Goal: Information Seeking & Learning: Learn about a topic

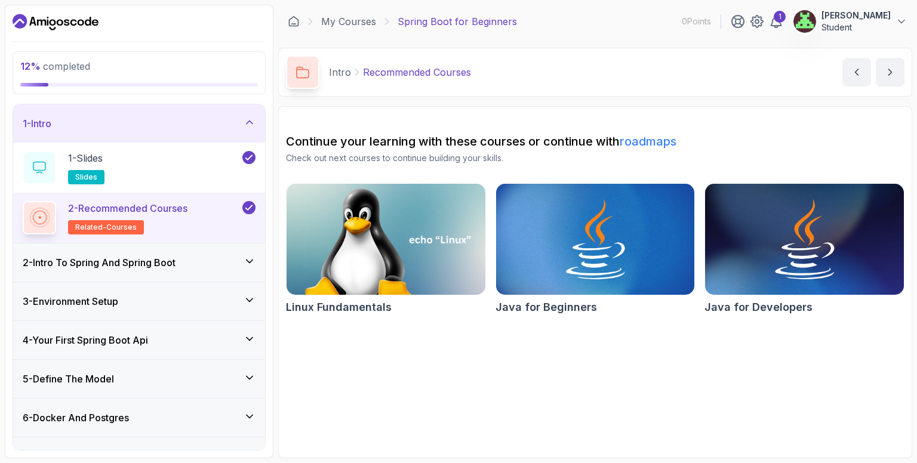
click at [250, 259] on icon at bounding box center [250, 262] width 12 height 12
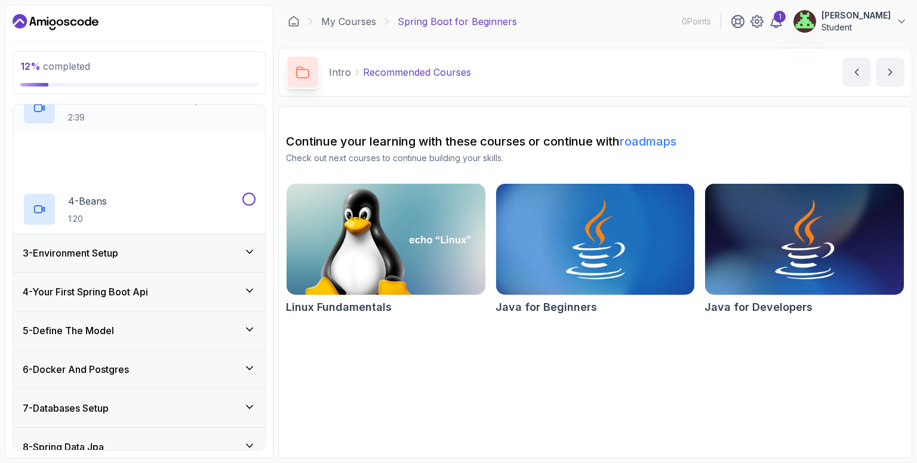
scroll to position [179, 0]
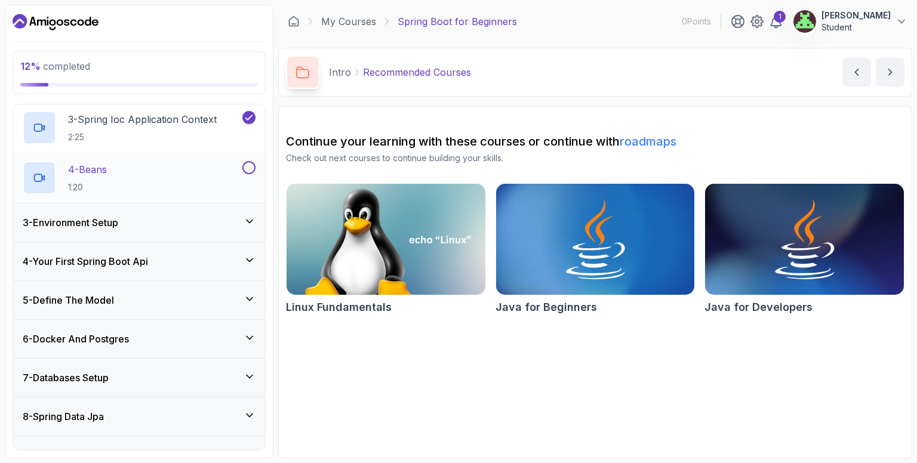
click at [47, 172] on div at bounding box center [39, 177] width 33 height 33
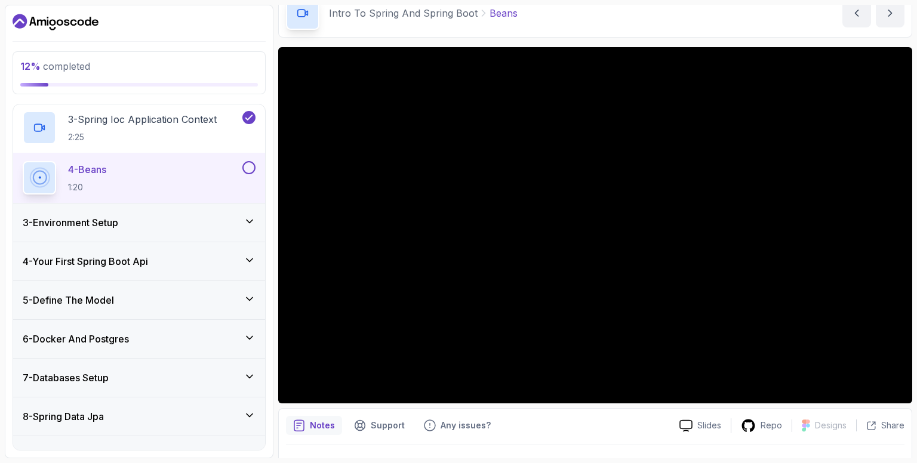
scroll to position [60, 0]
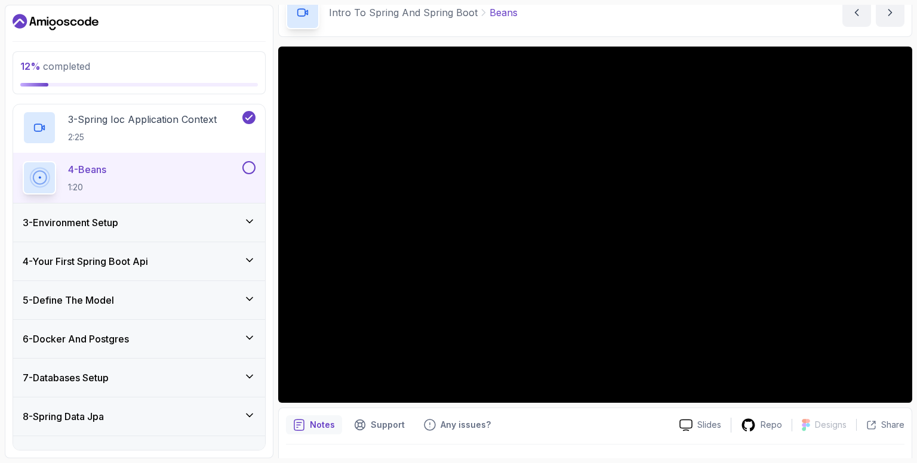
click at [253, 220] on icon at bounding box center [250, 222] width 12 height 12
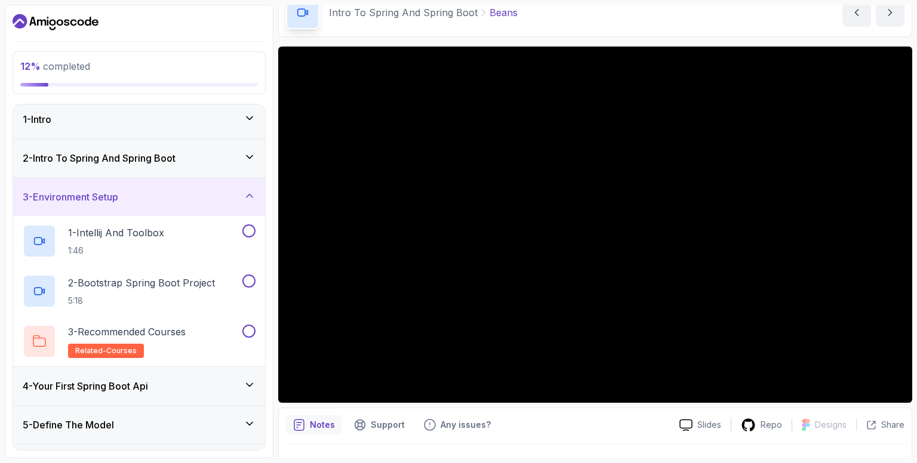
scroll to position [0, 0]
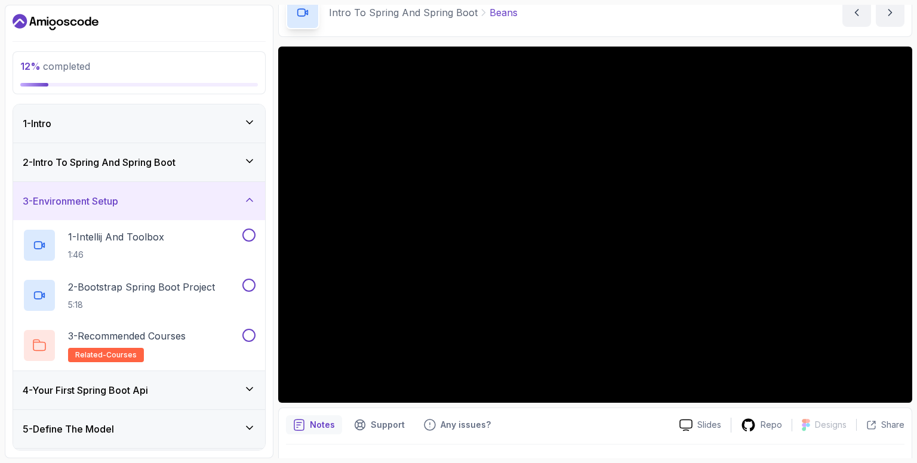
click at [246, 155] on icon at bounding box center [250, 161] width 12 height 12
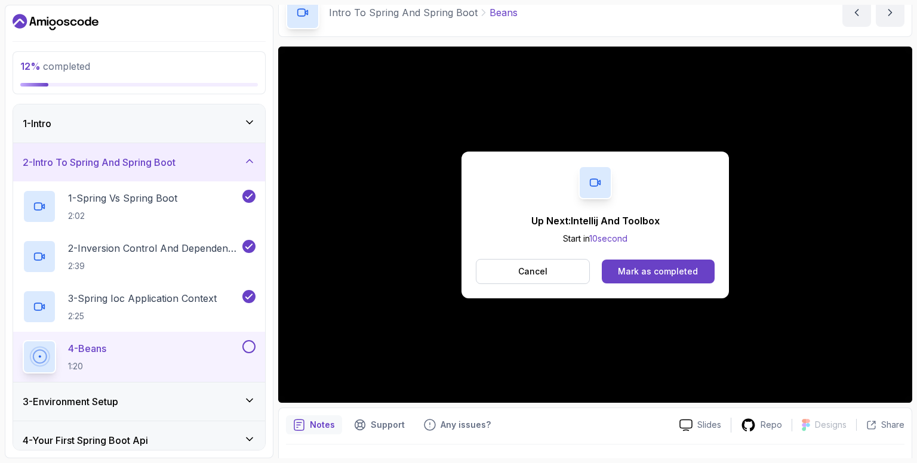
click at [251, 345] on button at bounding box center [248, 346] width 13 height 13
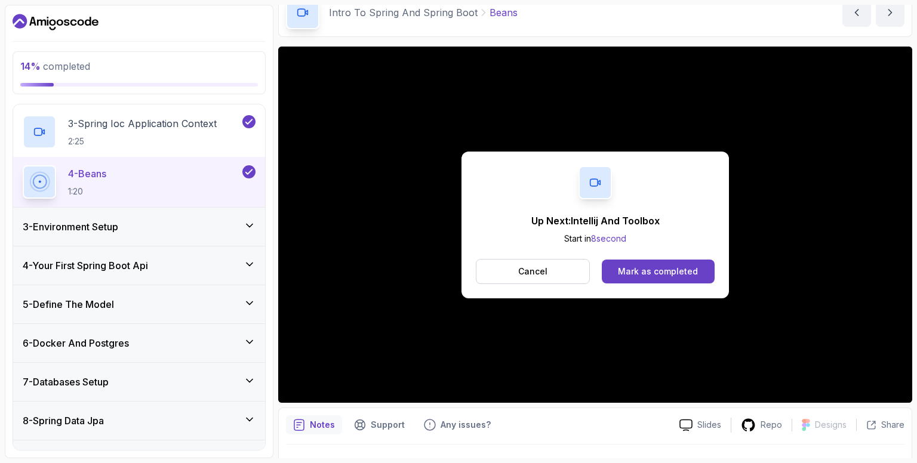
scroll to position [179, 0]
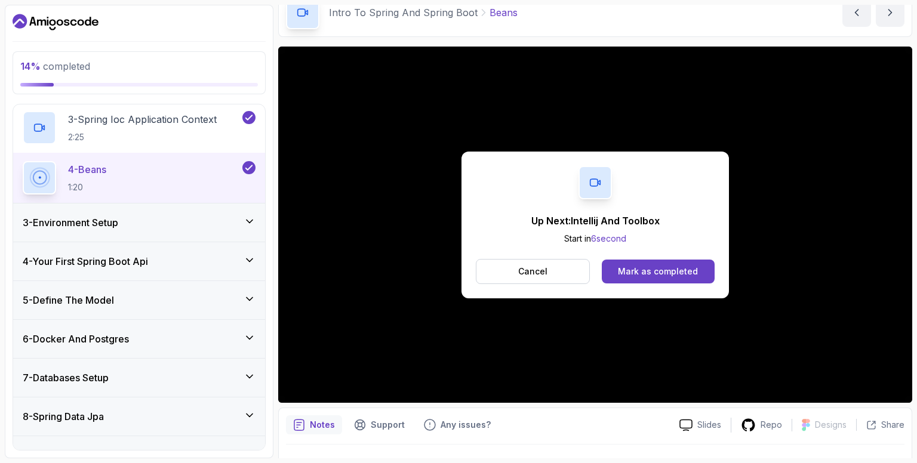
click at [251, 216] on icon at bounding box center [250, 222] width 12 height 12
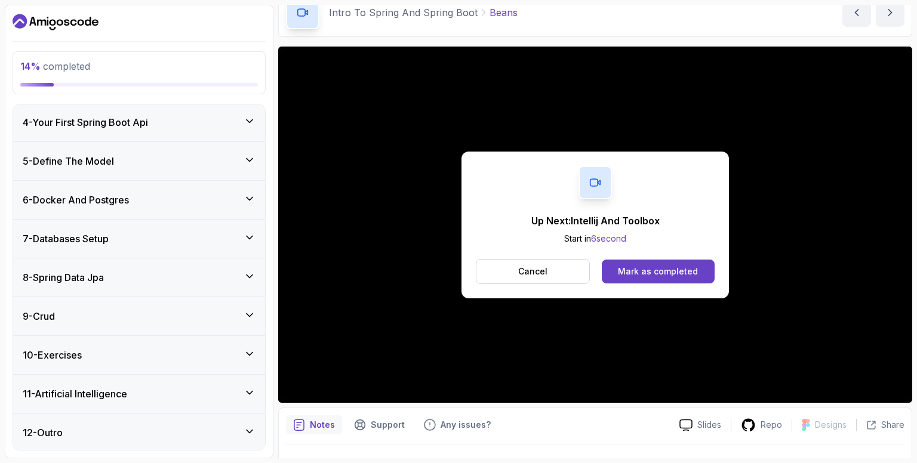
scroll to position [267, 0]
click at [248, 118] on icon at bounding box center [250, 122] width 12 height 12
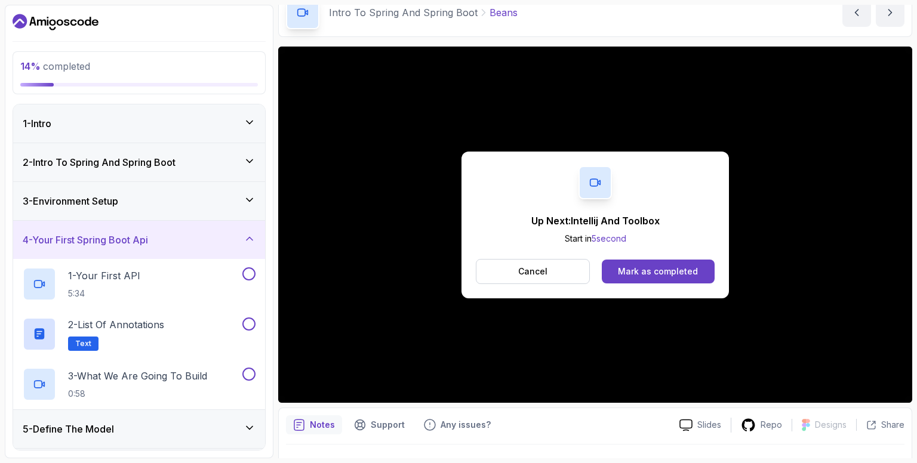
scroll to position [0, 0]
click at [250, 201] on icon at bounding box center [250, 200] width 12 height 12
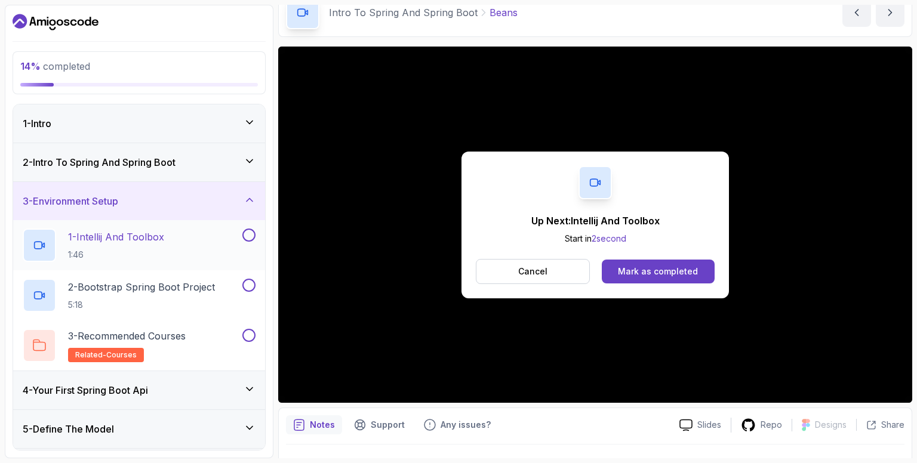
click at [157, 232] on p "1 - Intellij And Toolbox" at bounding box center [116, 237] width 96 height 14
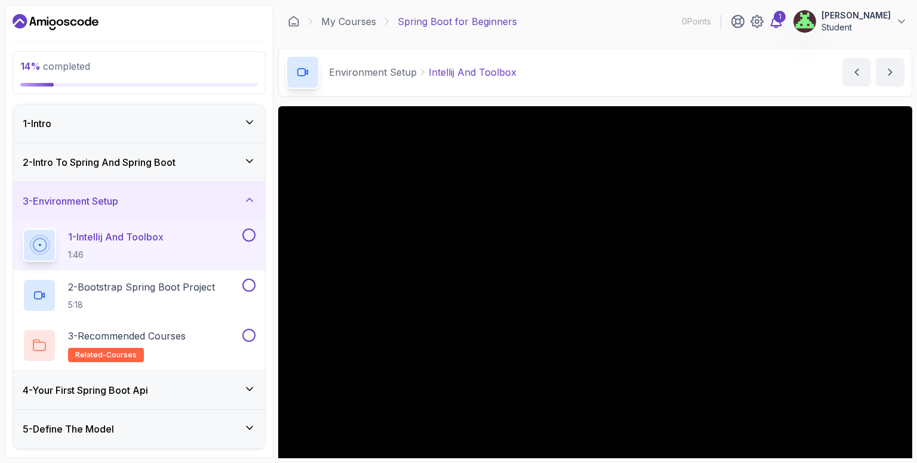
click at [783, 27] on icon at bounding box center [776, 21] width 14 height 14
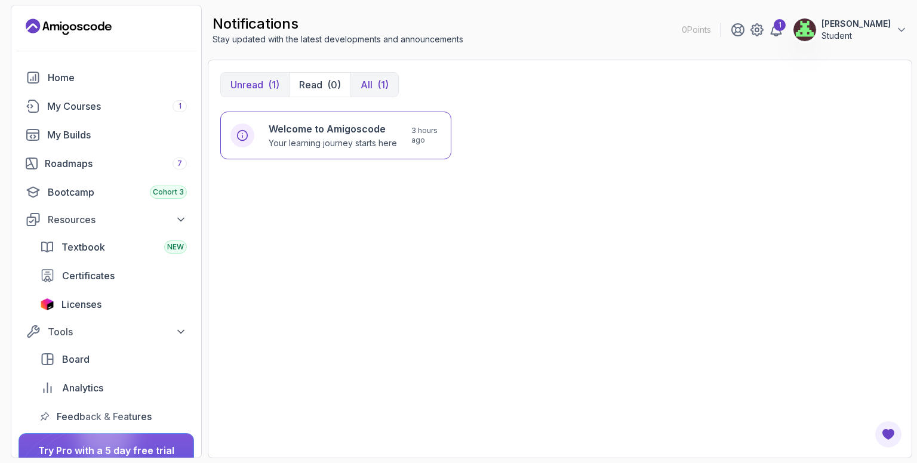
click at [377, 85] on div "(1)" at bounding box center [382, 85] width 11 height 14
click at [375, 137] on p "Your learning journey starts here" at bounding box center [333, 143] width 128 height 12
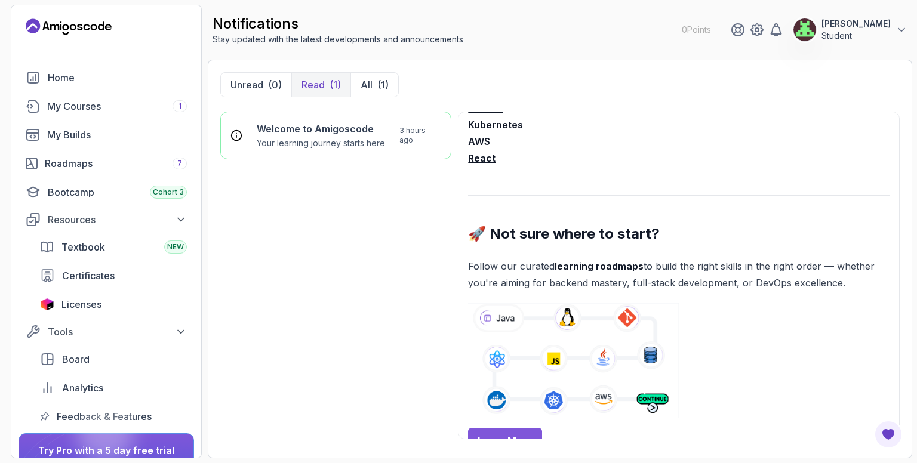
scroll to position [418, 0]
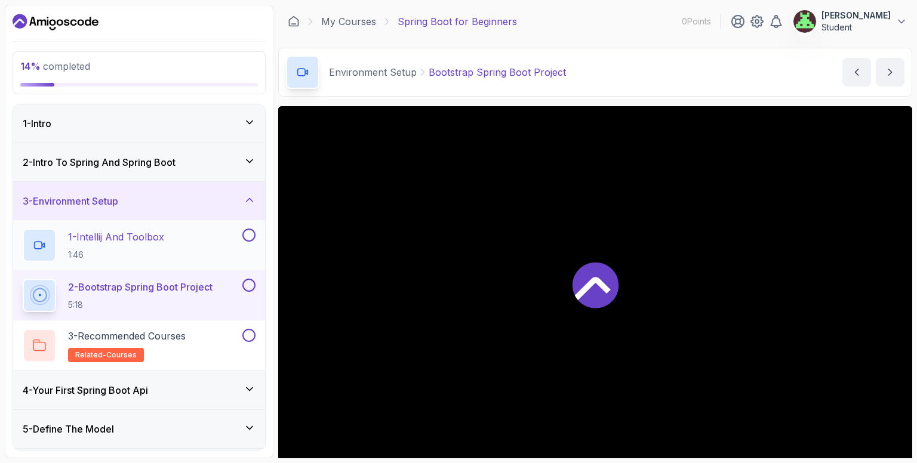
click at [251, 229] on button at bounding box center [248, 235] width 13 height 13
click at [251, 233] on icon at bounding box center [249, 235] width 11 height 12
click at [251, 233] on button at bounding box center [248, 235] width 13 height 13
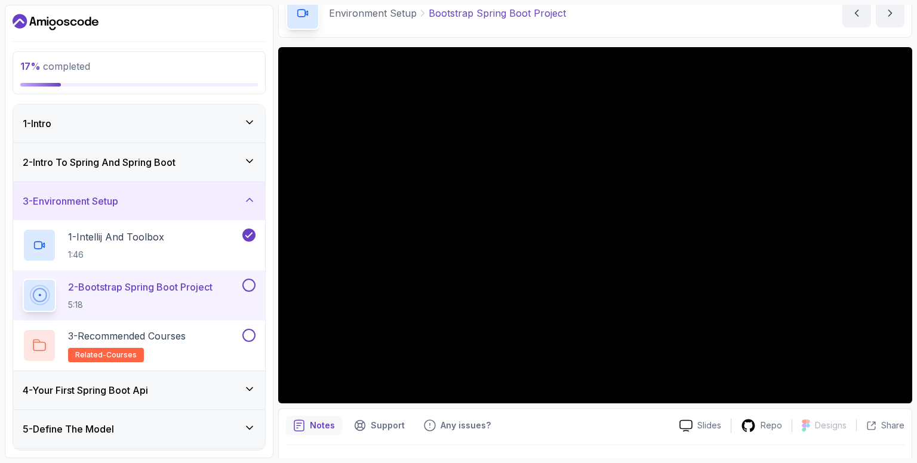
scroll to position [60, 0]
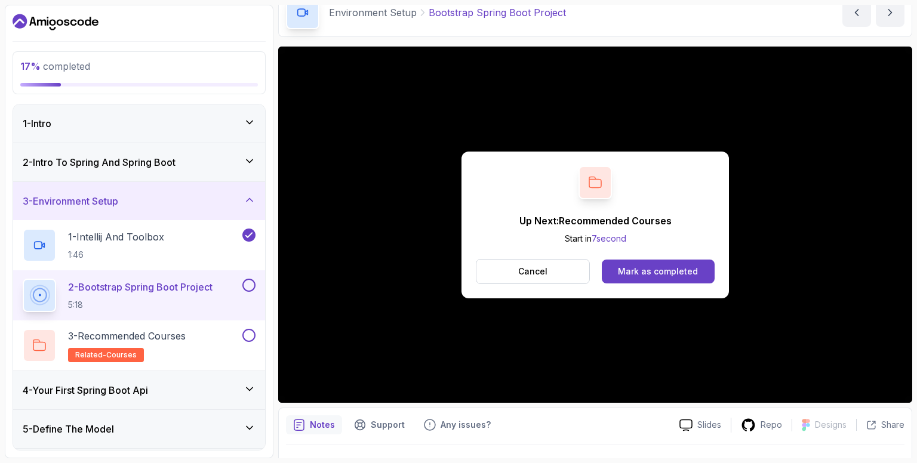
click at [247, 279] on button at bounding box center [248, 285] width 13 height 13
click at [247, 287] on icon at bounding box center [249, 285] width 11 height 12
click at [248, 282] on button at bounding box center [248, 285] width 13 height 13
click at [130, 348] on p "related-courses" at bounding box center [106, 355] width 76 height 14
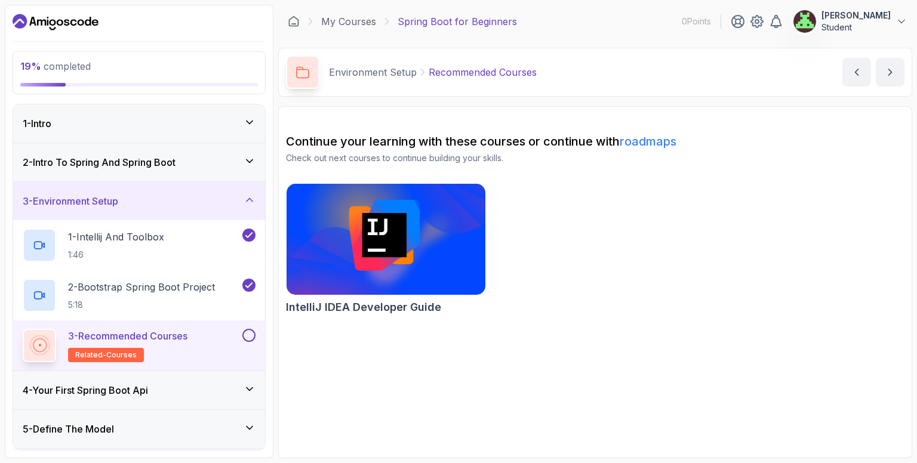
click at [451, 250] on img at bounding box center [386, 239] width 208 height 117
click at [244, 335] on button at bounding box center [248, 335] width 13 height 13
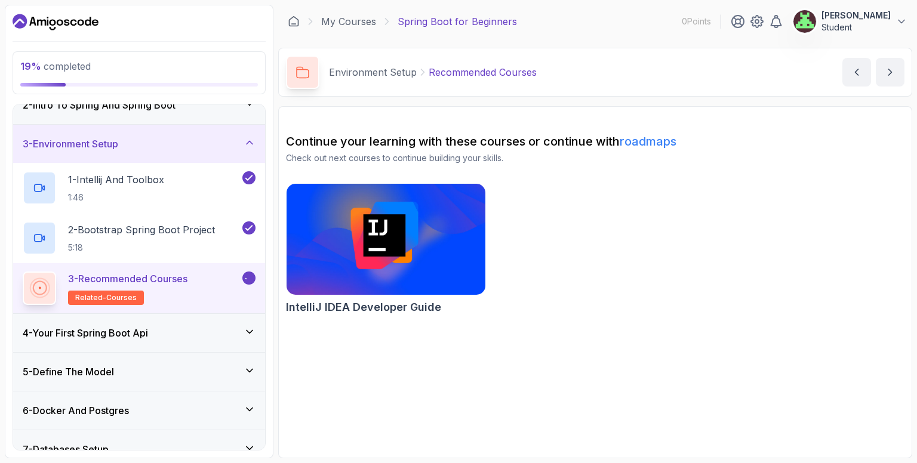
scroll to position [60, 0]
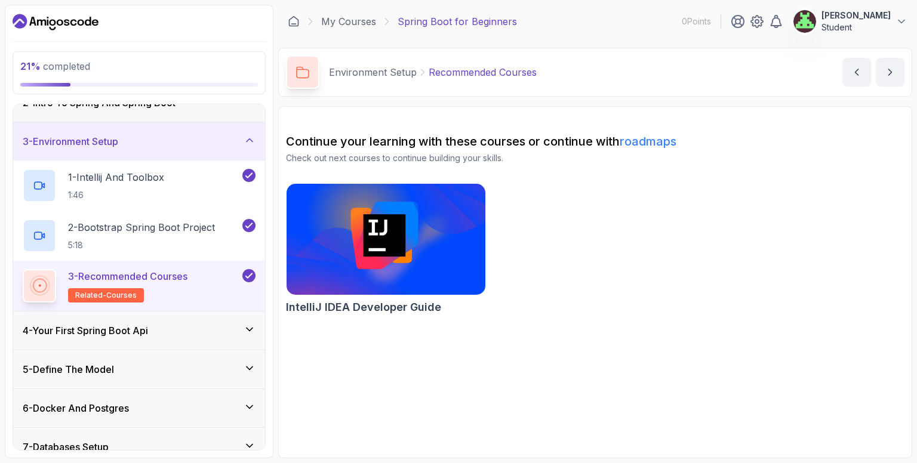
click at [242, 324] on div "4 - Your First Spring Boot Api" at bounding box center [139, 331] width 233 height 14
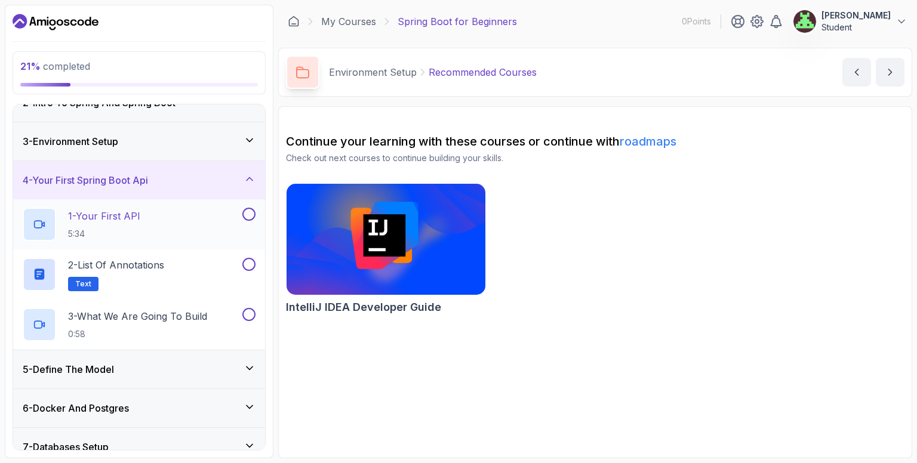
click at [122, 209] on p "1 - Your First API" at bounding box center [104, 216] width 72 height 14
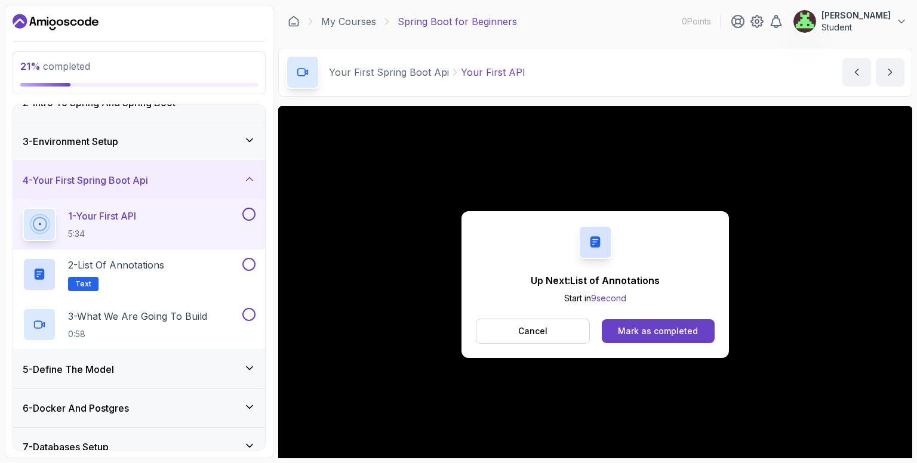
click at [252, 210] on button at bounding box center [248, 214] width 13 height 13
click at [249, 211] on icon at bounding box center [249, 214] width 11 height 12
click at [249, 211] on button at bounding box center [248, 214] width 13 height 13
click at [90, 259] on p "2 - List of Annotations" at bounding box center [116, 265] width 96 height 14
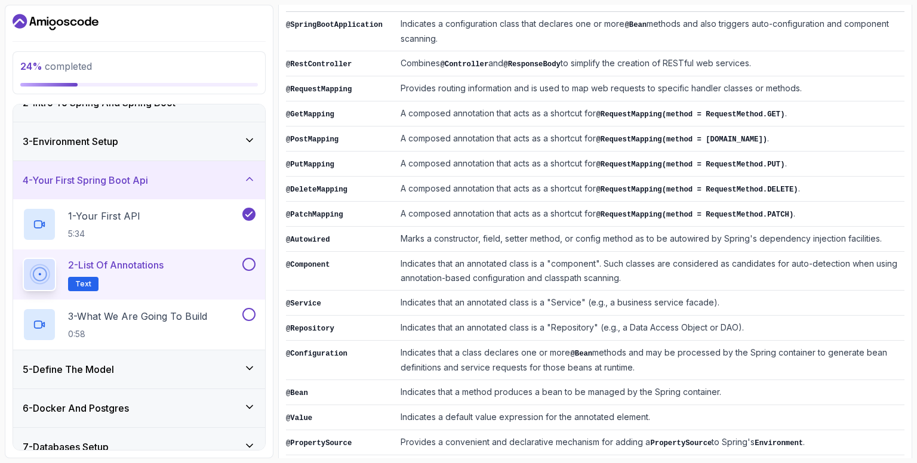
scroll to position [234, 0]
click at [246, 263] on button at bounding box center [248, 264] width 13 height 13
click at [156, 311] on p "3 - What We Are Going To Build" at bounding box center [137, 316] width 139 height 14
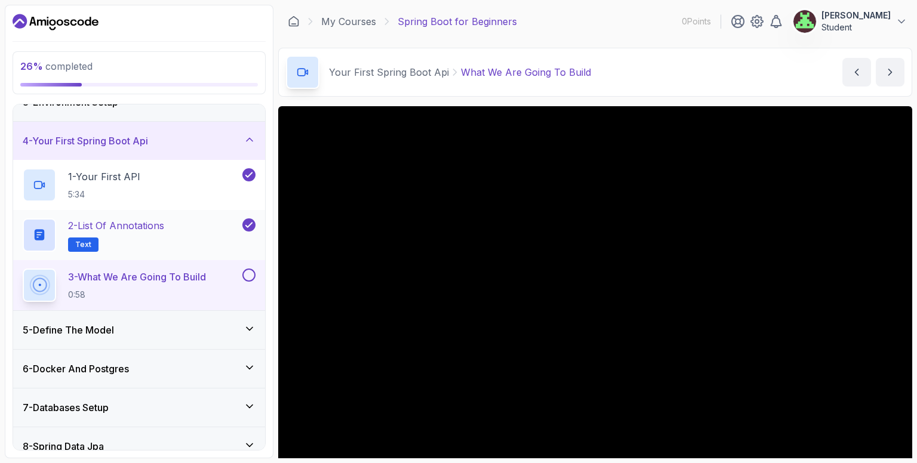
scroll to position [119, 0]
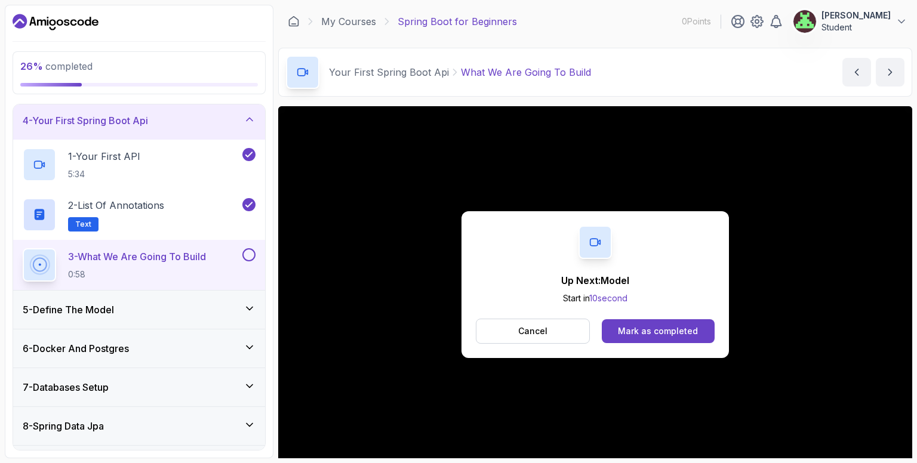
click at [253, 252] on button at bounding box center [248, 254] width 13 height 13
click at [251, 307] on icon at bounding box center [250, 308] width 6 height 3
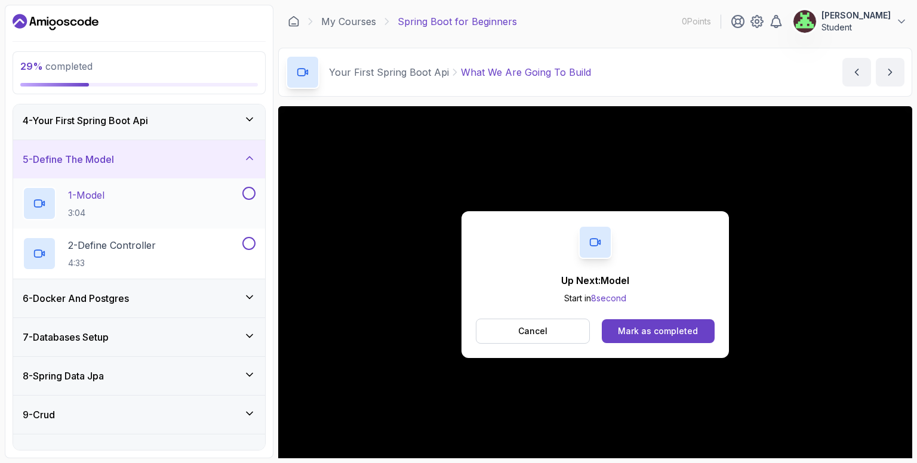
click at [103, 189] on p "1 - Model" at bounding box center [86, 195] width 36 height 14
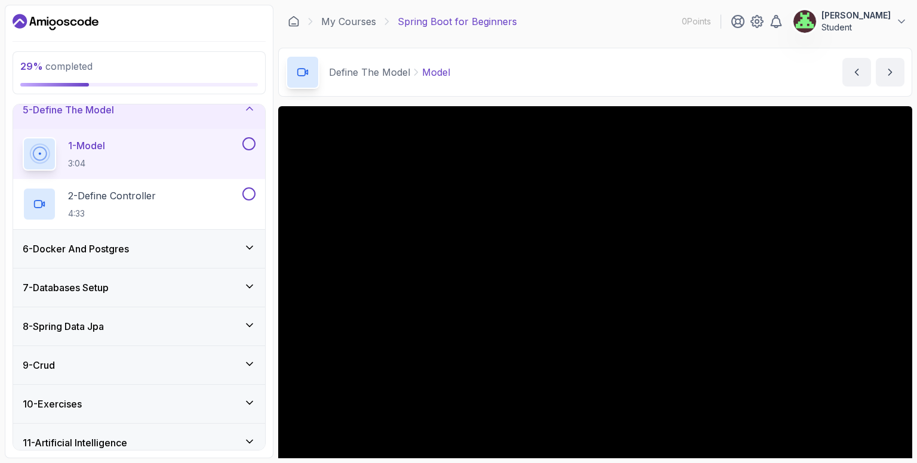
scroll to position [217, 0]
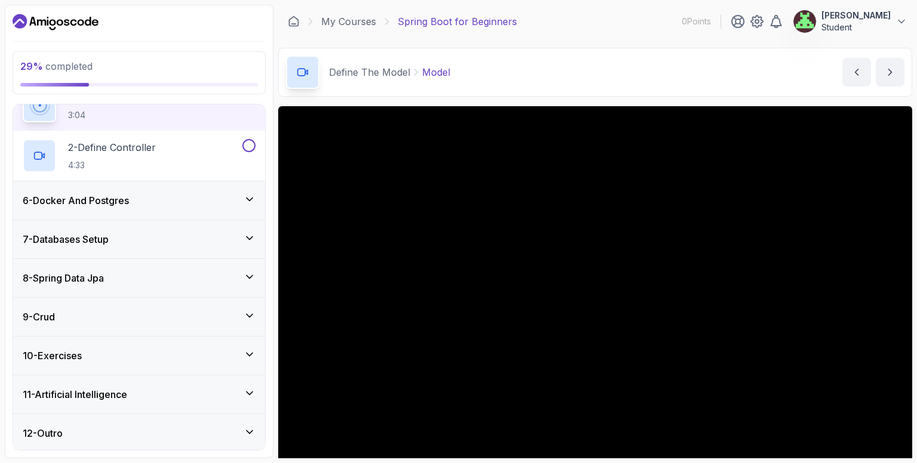
click at [250, 199] on icon at bounding box center [250, 199] width 6 height 3
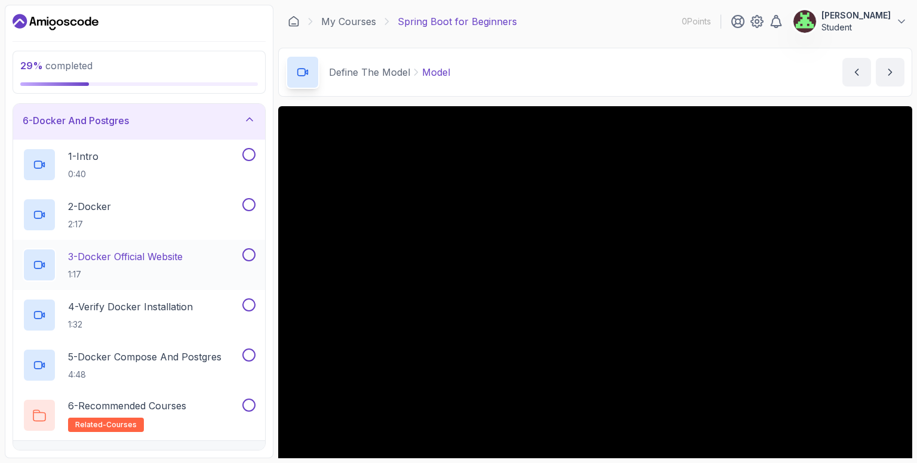
scroll to position [356, 0]
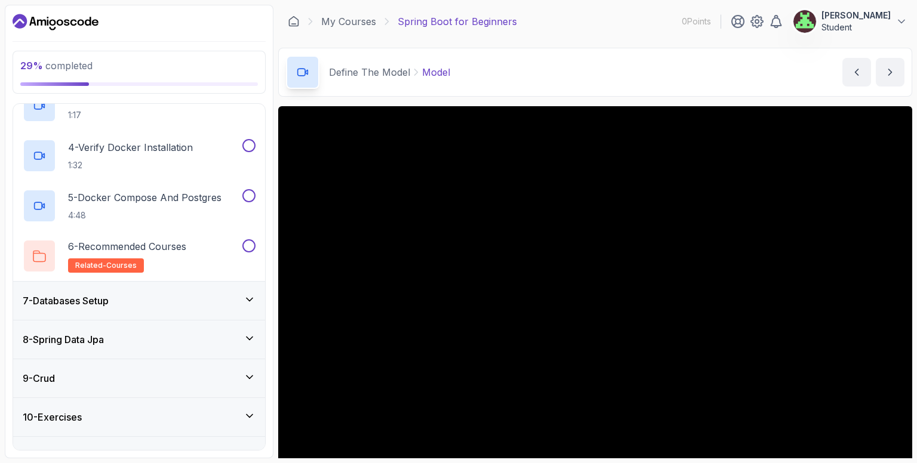
click at [253, 290] on div "7 - Databases Setup" at bounding box center [139, 301] width 252 height 38
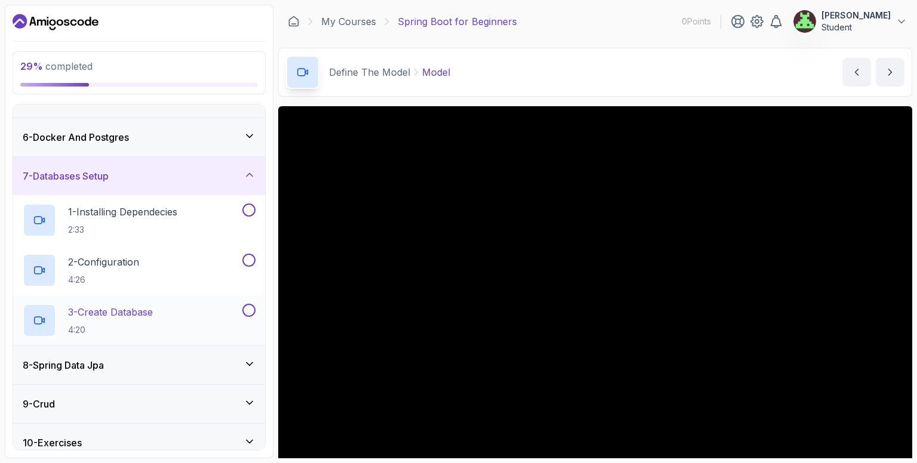
scroll to position [267, 0]
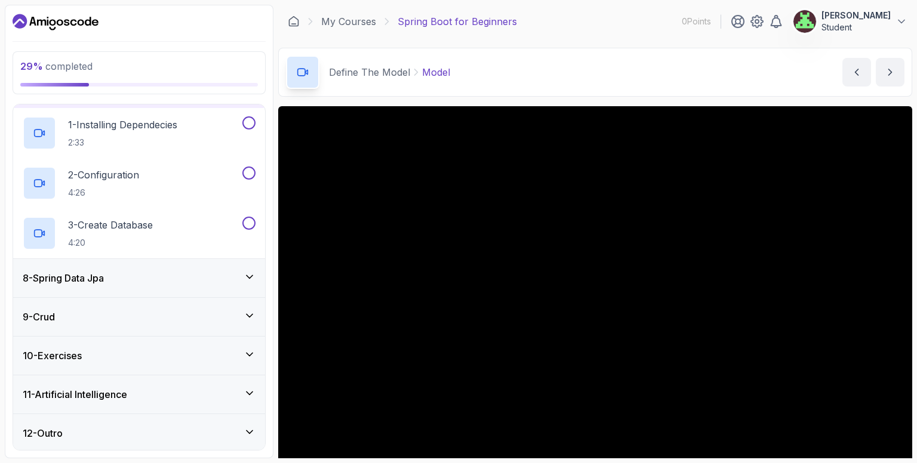
click at [253, 278] on icon at bounding box center [250, 277] width 12 height 12
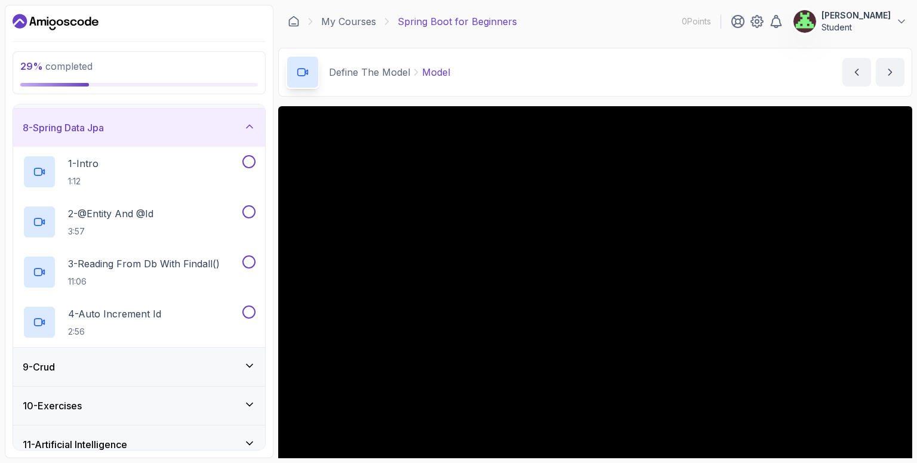
click at [247, 367] on icon at bounding box center [250, 366] width 12 height 12
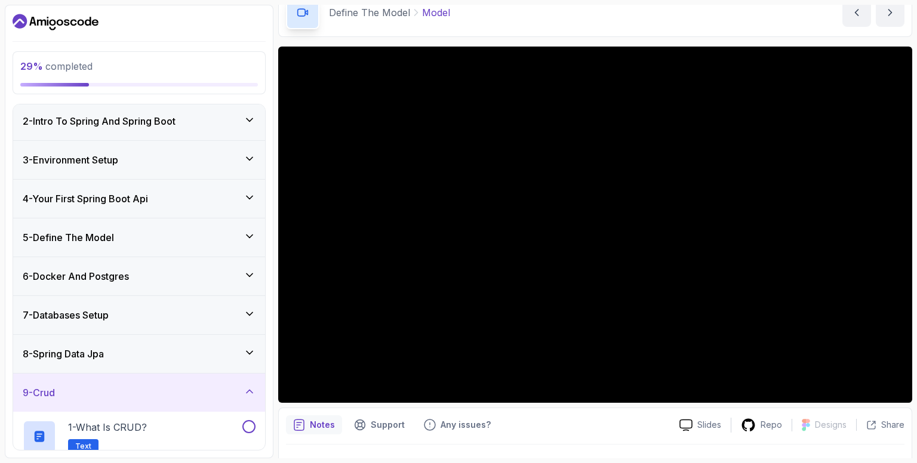
scroll to position [0, 0]
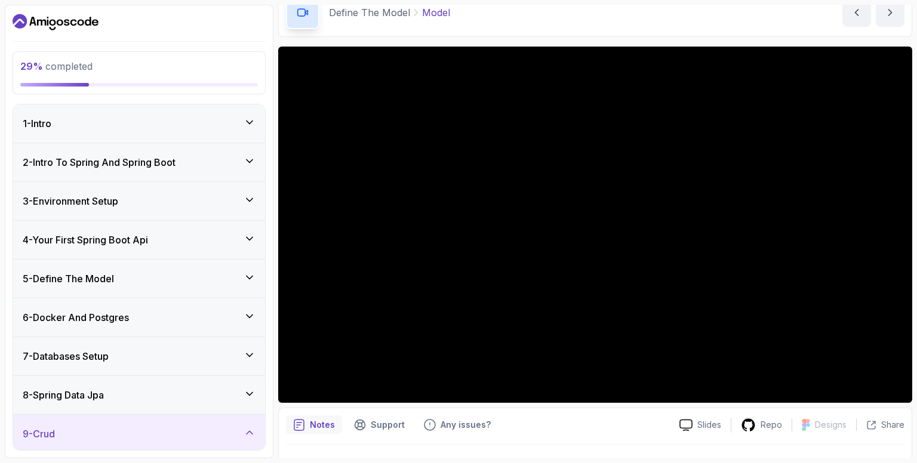
click at [238, 266] on div "5 - Define The Model" at bounding box center [139, 279] width 252 height 38
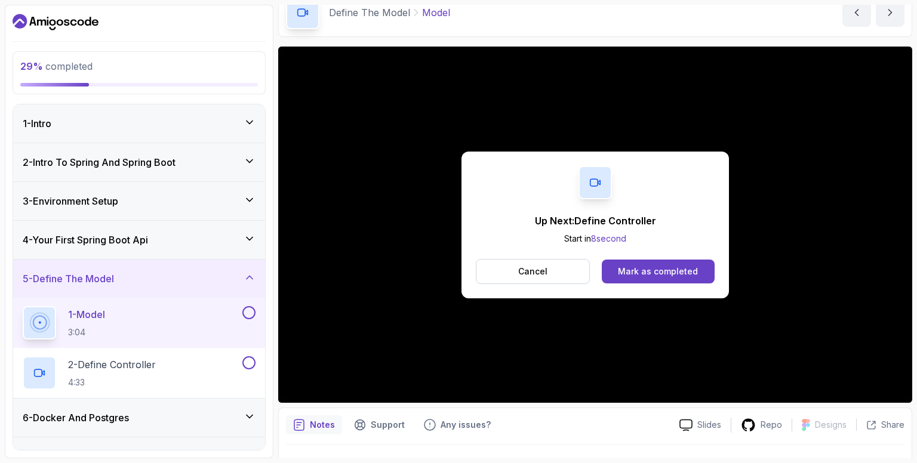
click at [253, 311] on button at bounding box center [248, 312] width 13 height 13
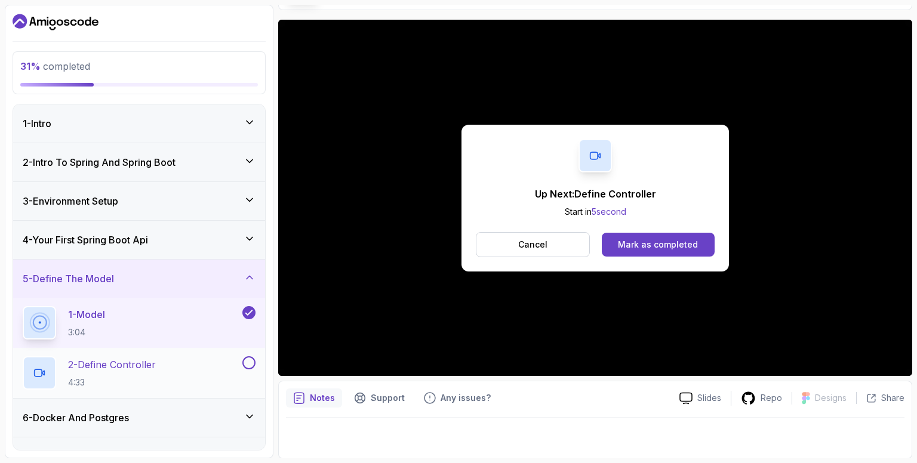
click at [102, 359] on p "2 - Define Controller" at bounding box center [112, 365] width 88 height 14
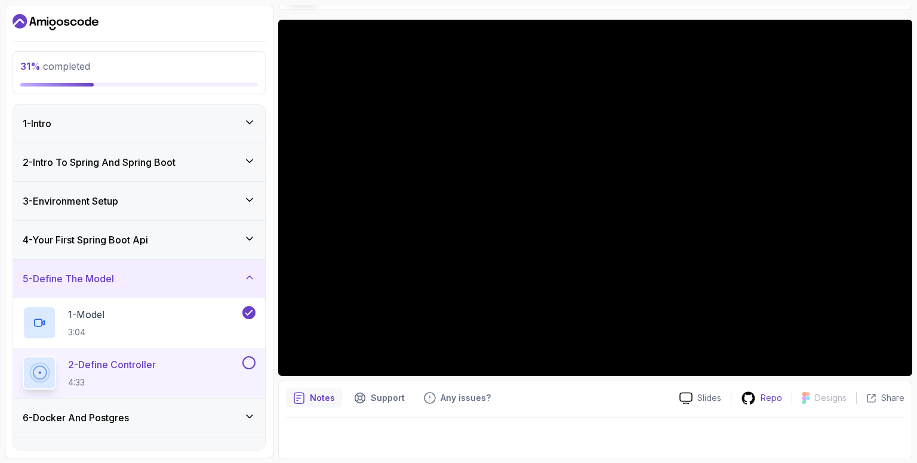
click at [767, 391] on div "Repo" at bounding box center [761, 398] width 60 height 15
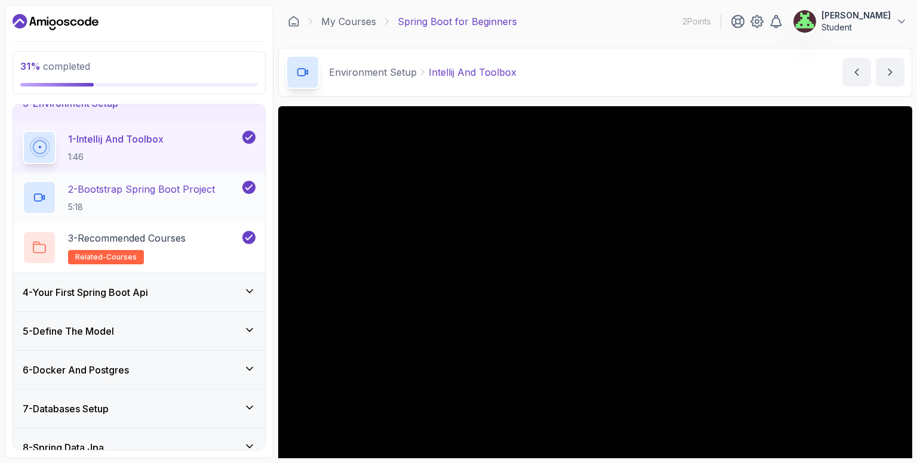
scroll to position [239, 0]
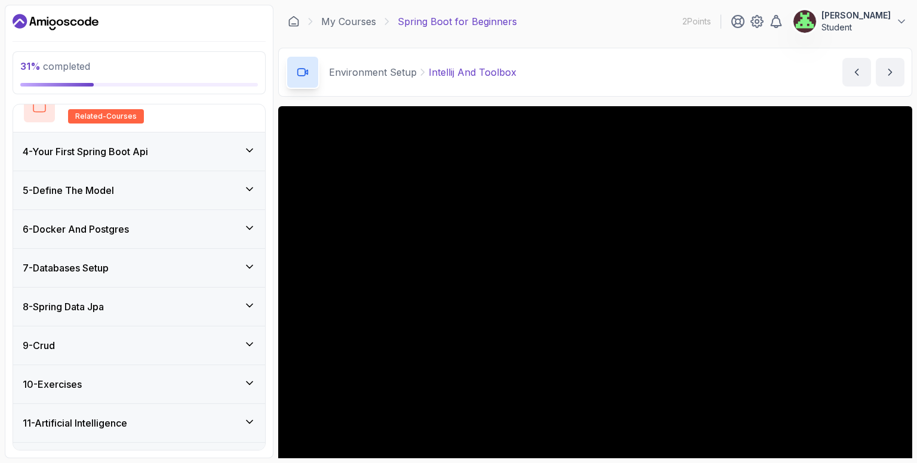
click at [160, 157] on div "4 - Your First Spring Boot Api" at bounding box center [139, 151] width 233 height 14
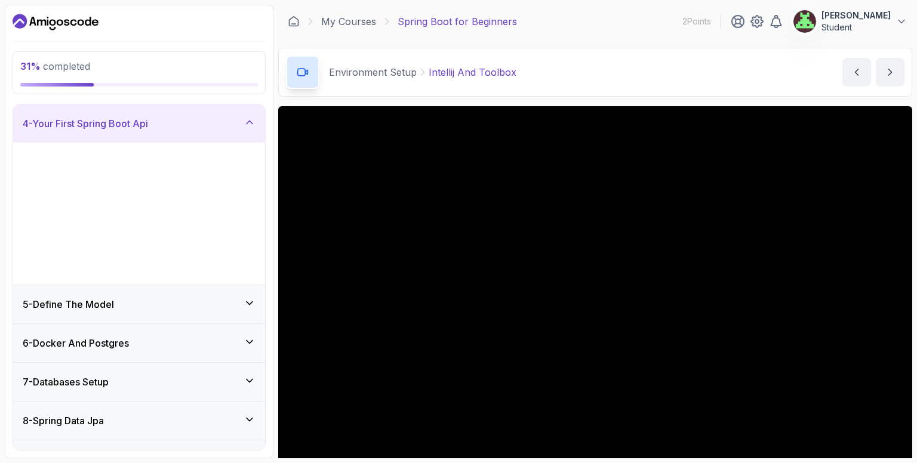
scroll to position [117, 0]
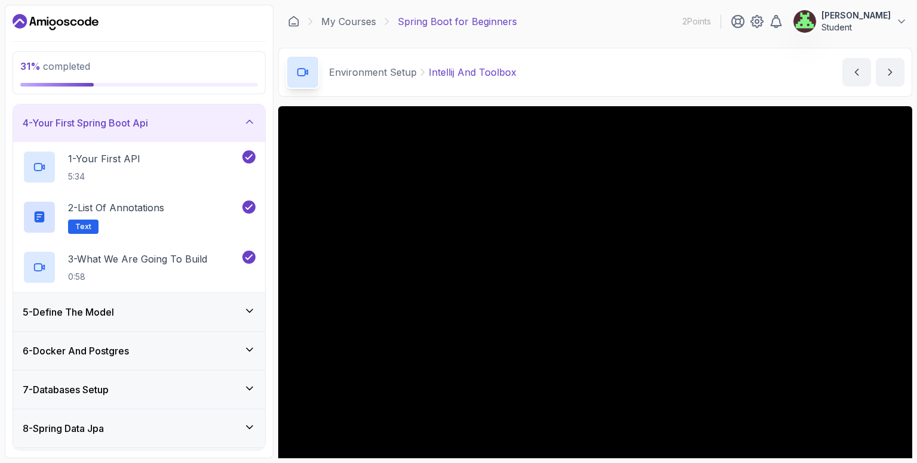
click at [222, 311] on div "5 - Define The Model" at bounding box center [139, 312] width 233 height 14
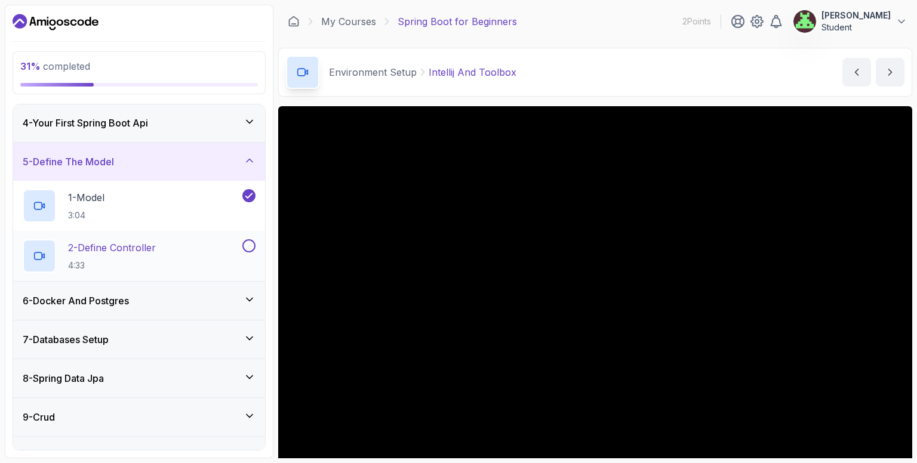
click at [153, 242] on p "2 - Define Controller" at bounding box center [112, 248] width 88 height 14
